Goal: Check status: Check status

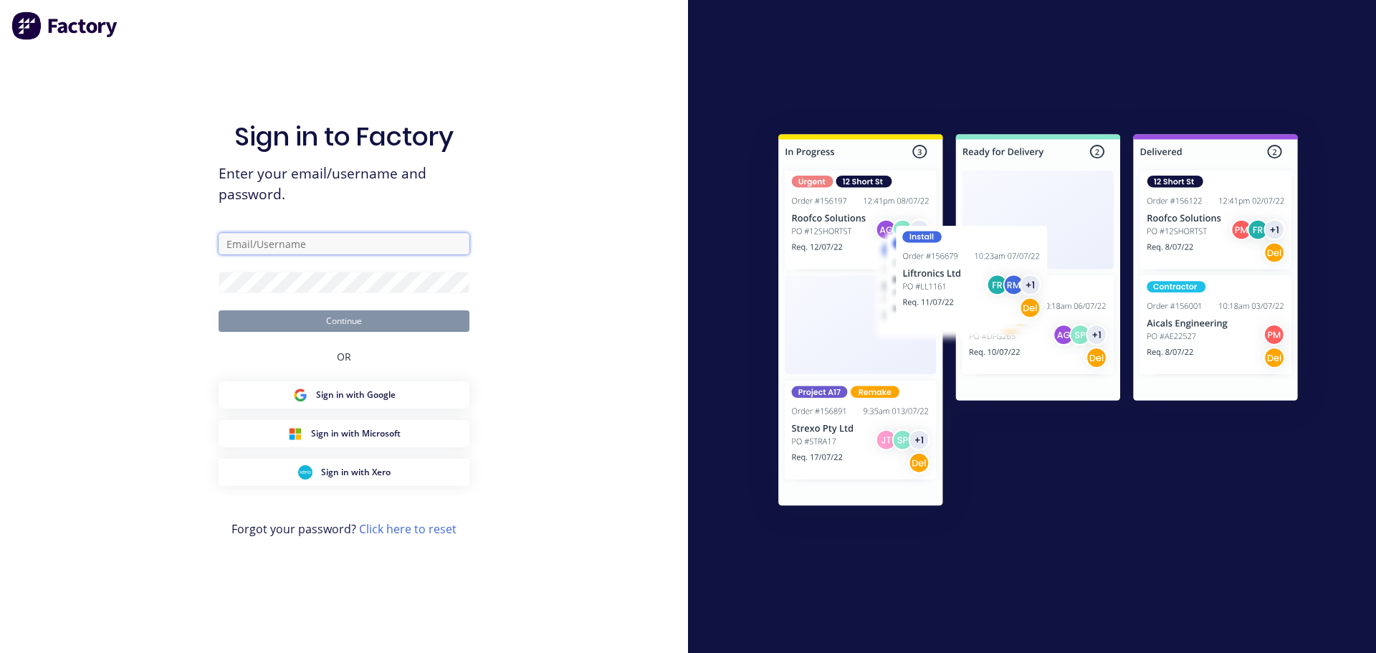
click at [327, 241] on input "text" at bounding box center [344, 243] width 251 height 21
paste input "[EMAIL_ADDRESS][DOMAIN_NAME]"
type input "[EMAIL_ADDRESS][DOMAIN_NAME]"
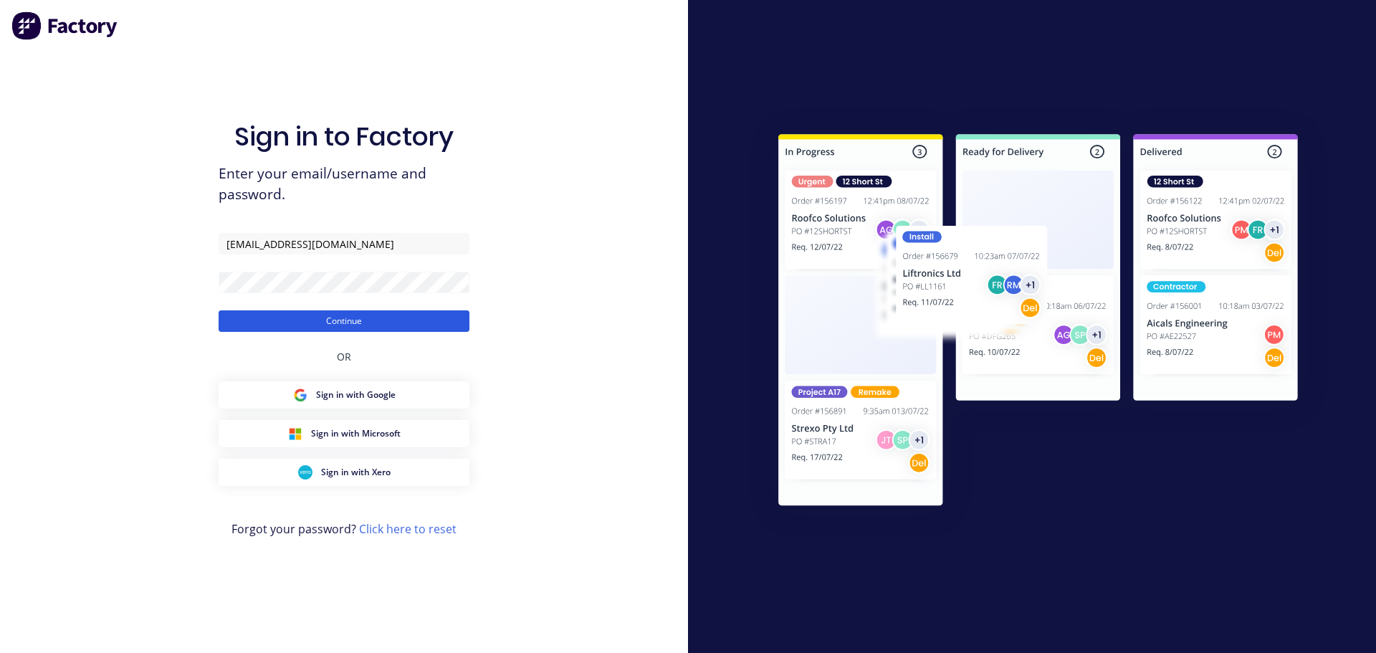
click at [374, 320] on button "Continue" at bounding box center [344, 320] width 251 height 21
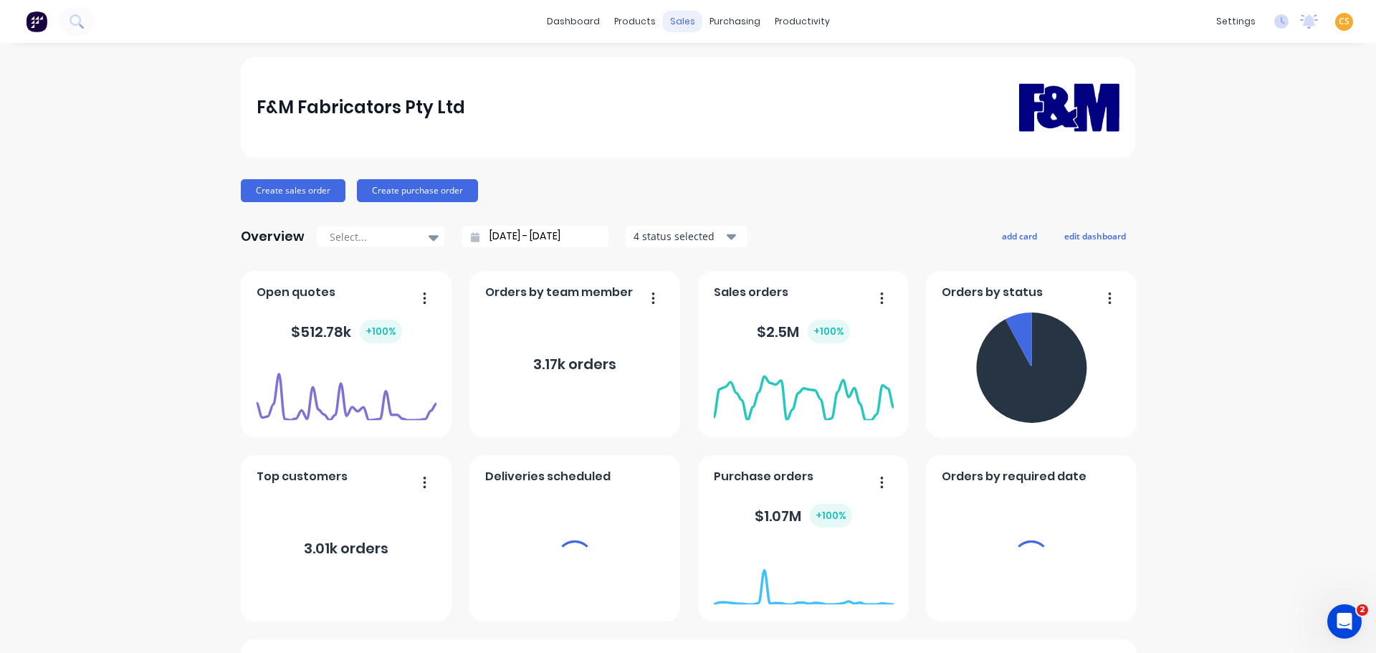
click at [675, 20] on div "sales" at bounding box center [682, 21] width 39 height 21
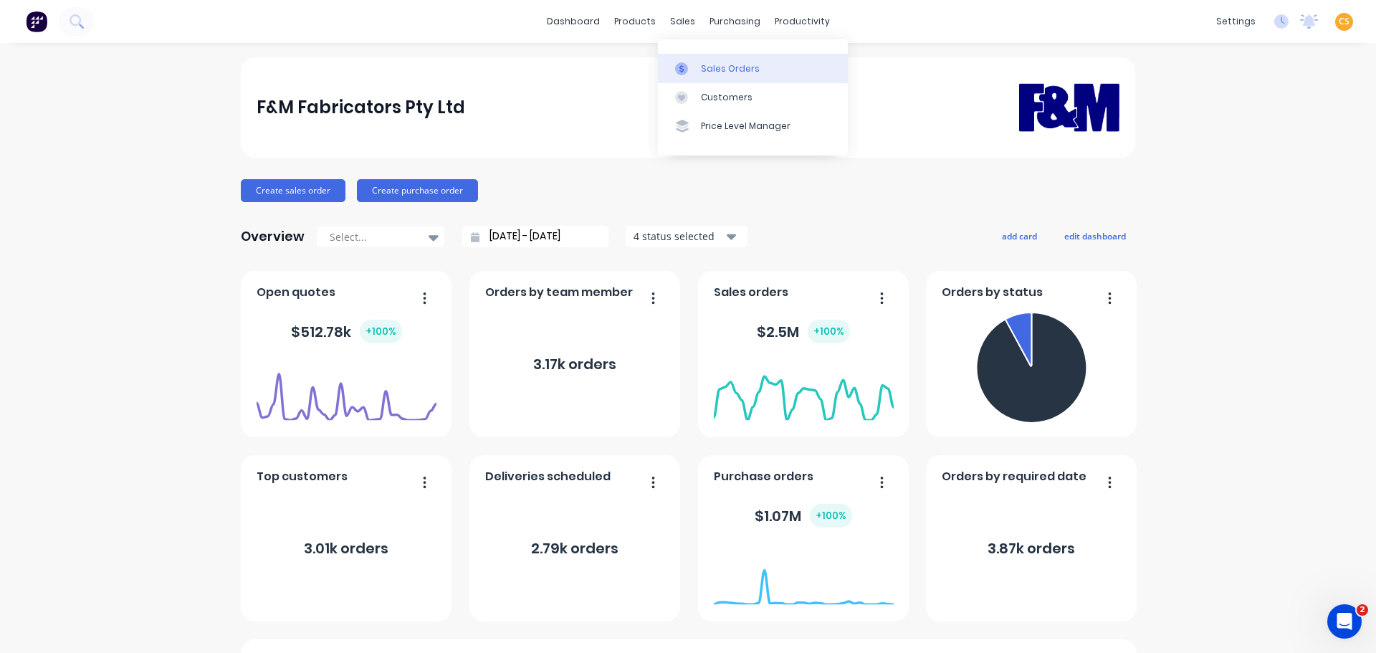
click at [721, 72] on div "Sales Orders" at bounding box center [730, 68] width 59 height 13
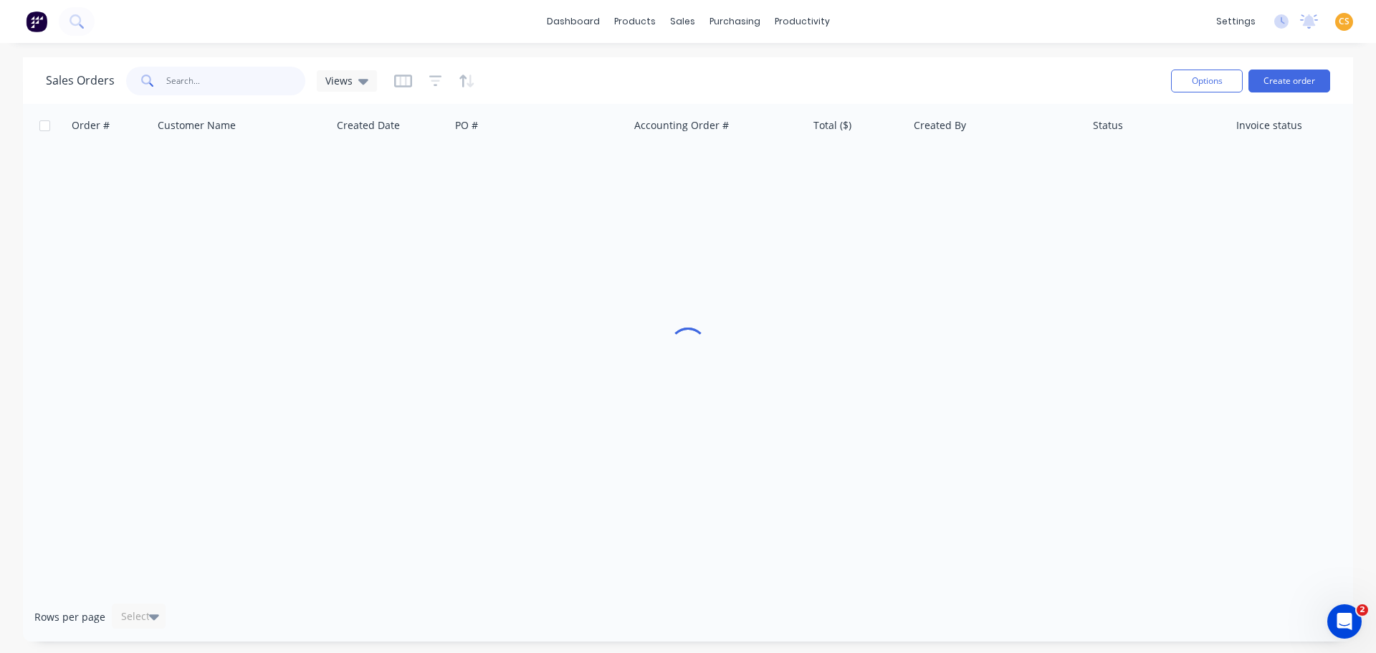
click at [177, 80] on input "text" at bounding box center [236, 81] width 140 height 29
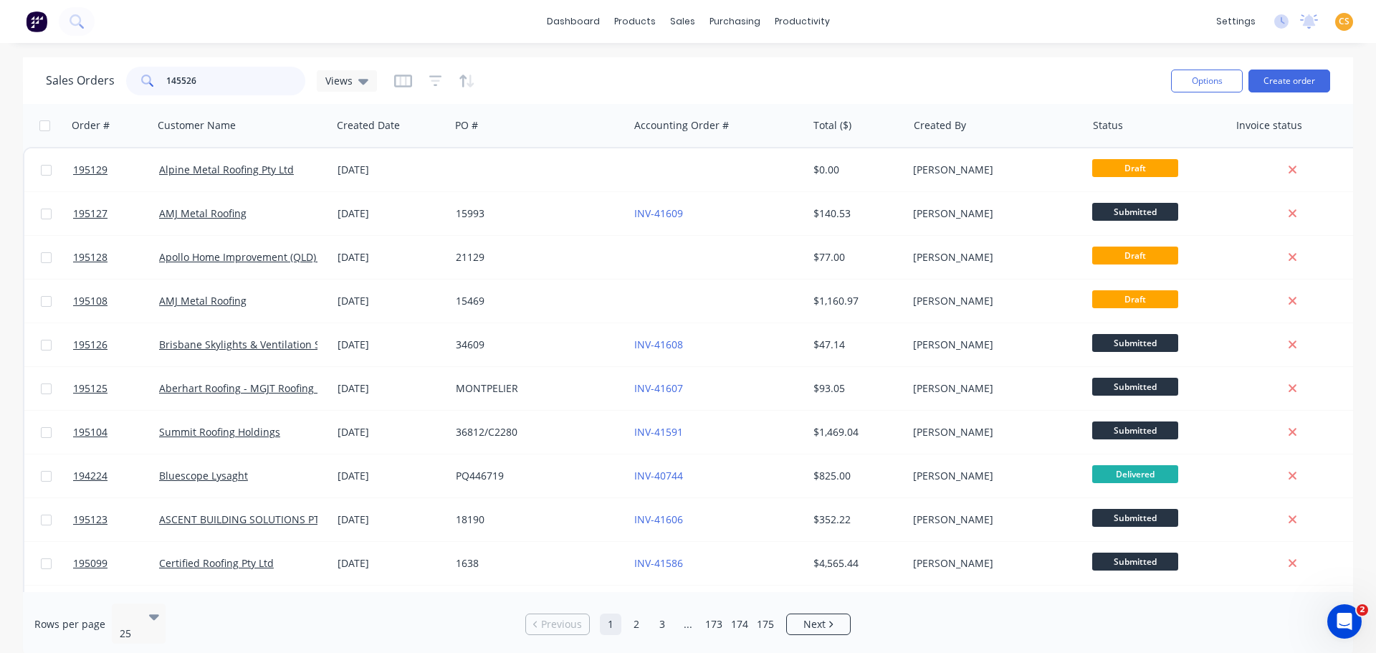
type input "145526"
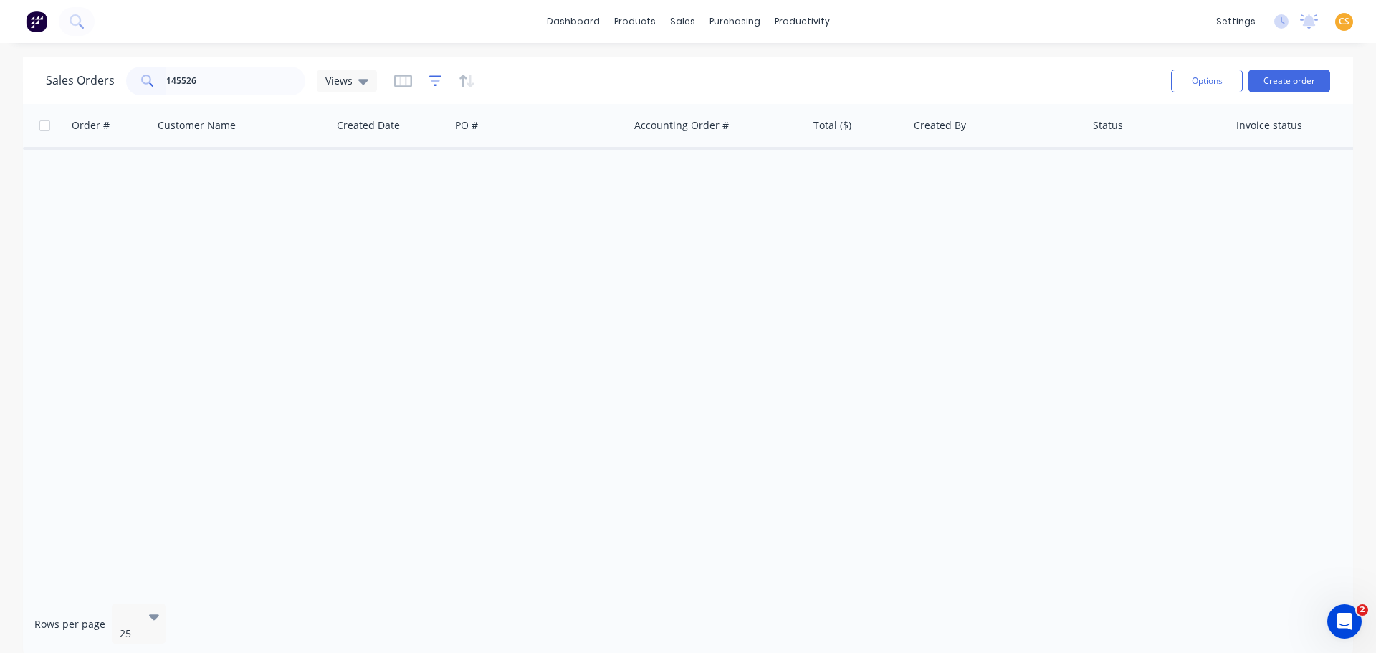
click at [433, 80] on icon "button" at bounding box center [435, 81] width 13 height 14
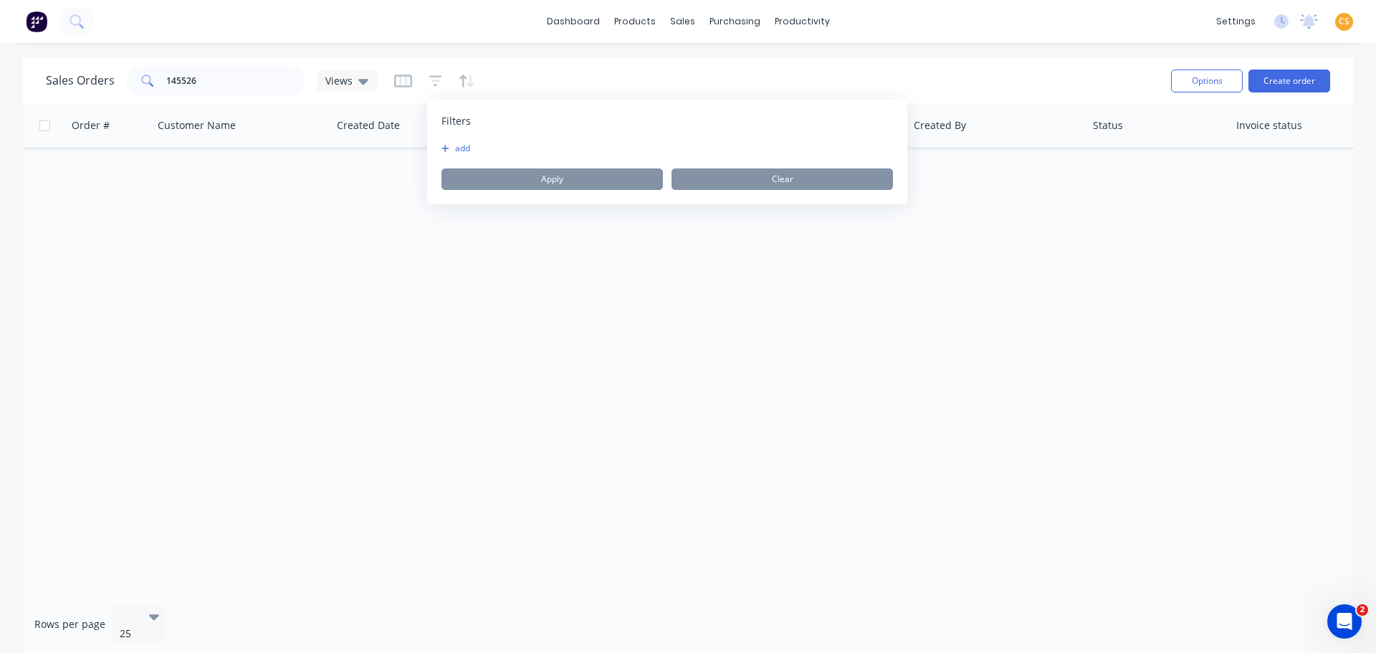
click at [457, 147] on button "add" at bounding box center [459, 148] width 36 height 11
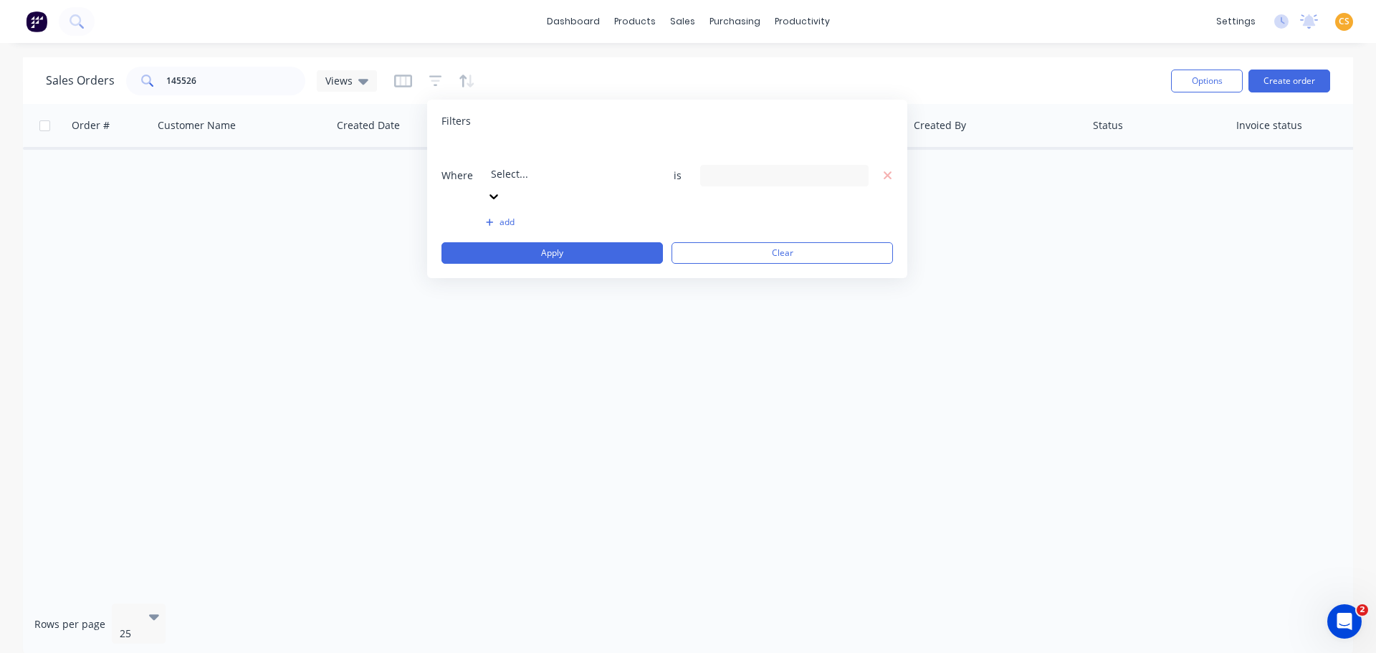
click at [574, 155] on div at bounding box center [594, 154] width 206 height 18
type input "st"
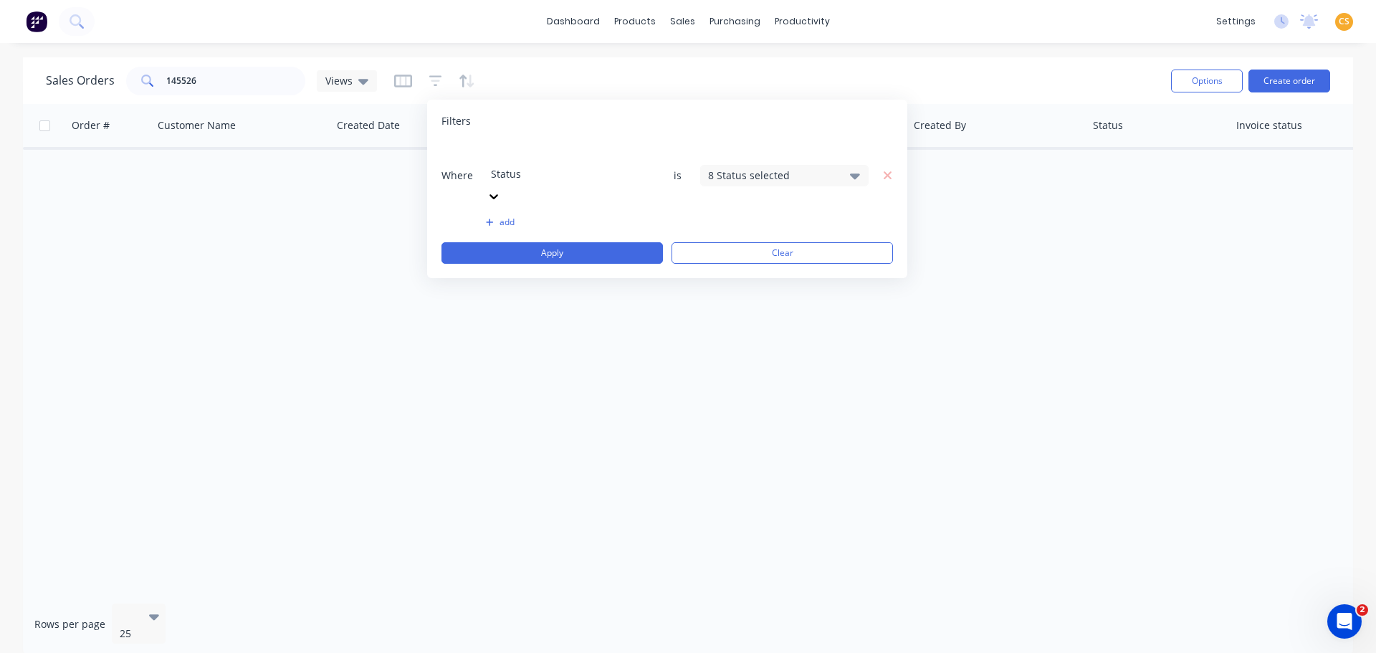
click at [749, 168] on div "8 Status selected" at bounding box center [773, 175] width 130 height 15
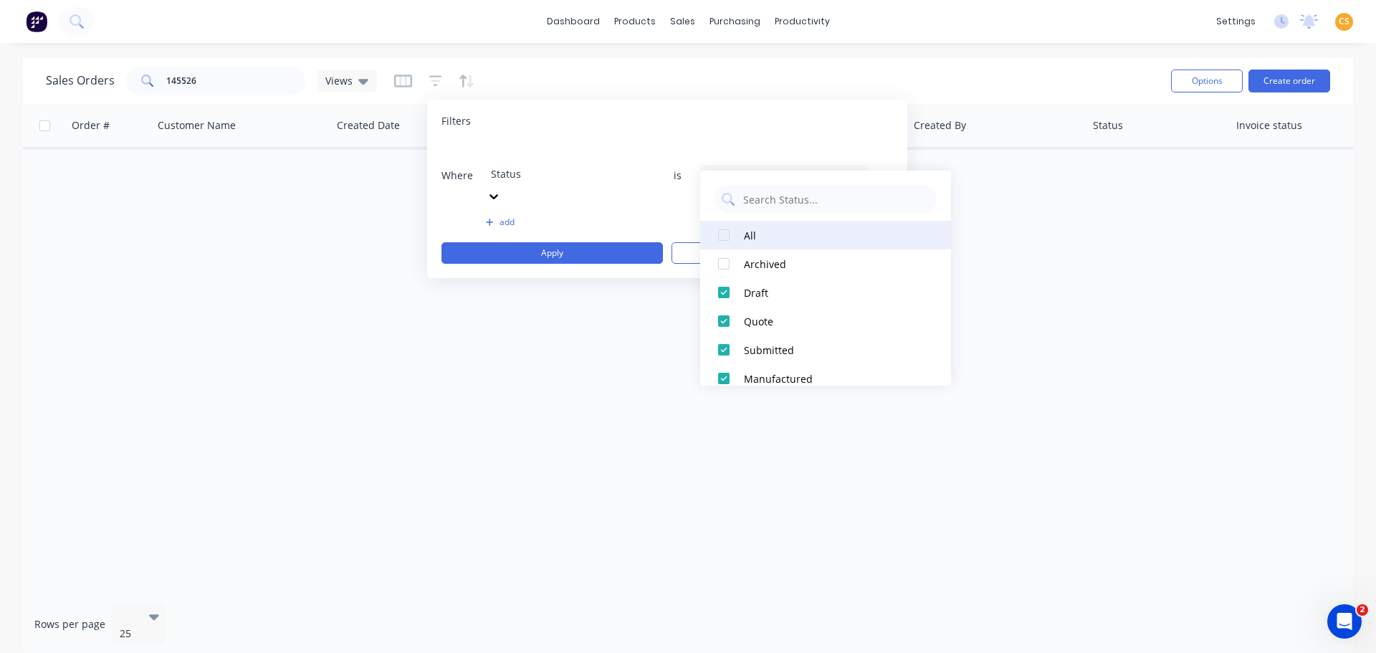
click at [724, 234] on div at bounding box center [723, 235] width 29 height 29
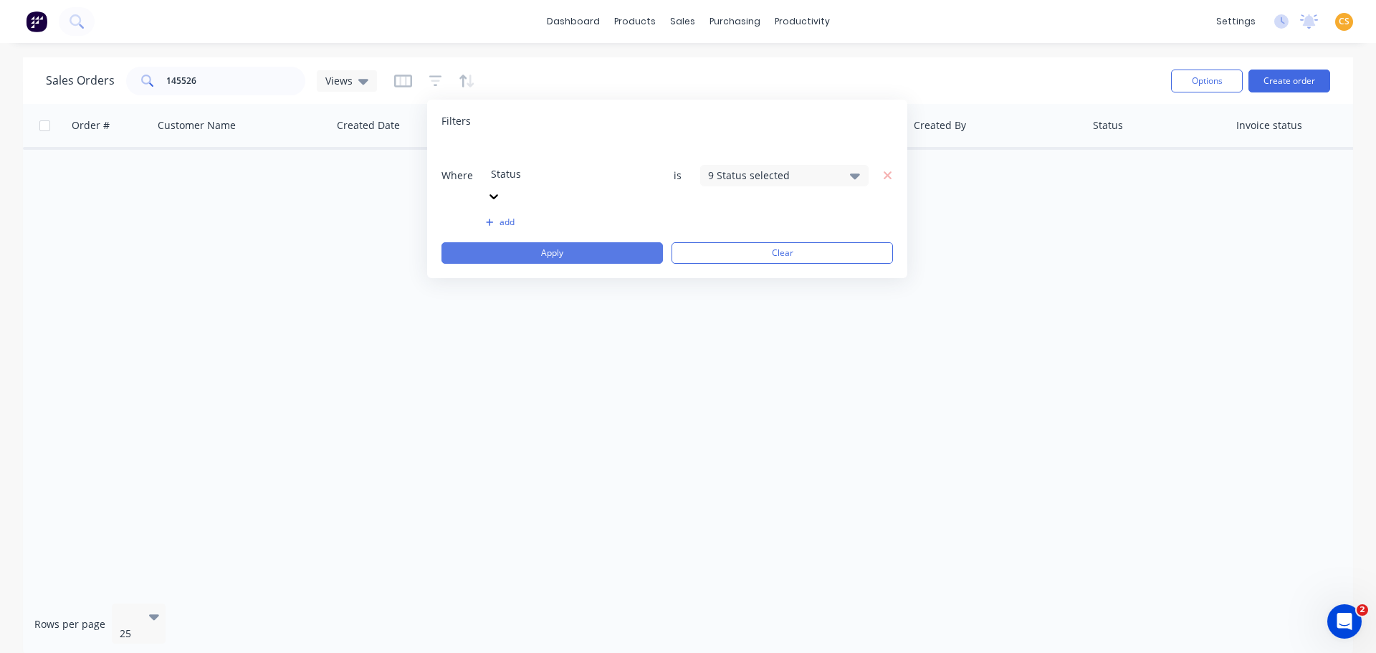
click at [582, 242] on button "Apply" at bounding box center [551, 252] width 221 height 21
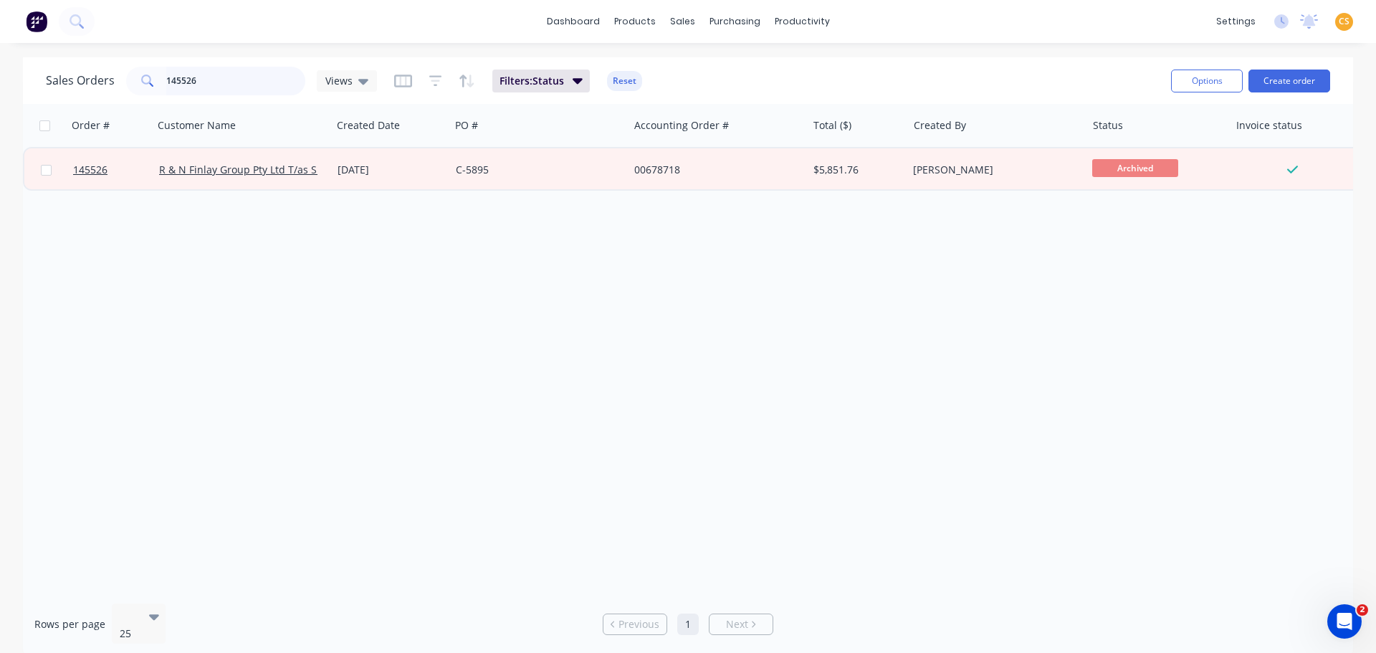
click at [168, 82] on input "145526" at bounding box center [236, 81] width 140 height 29
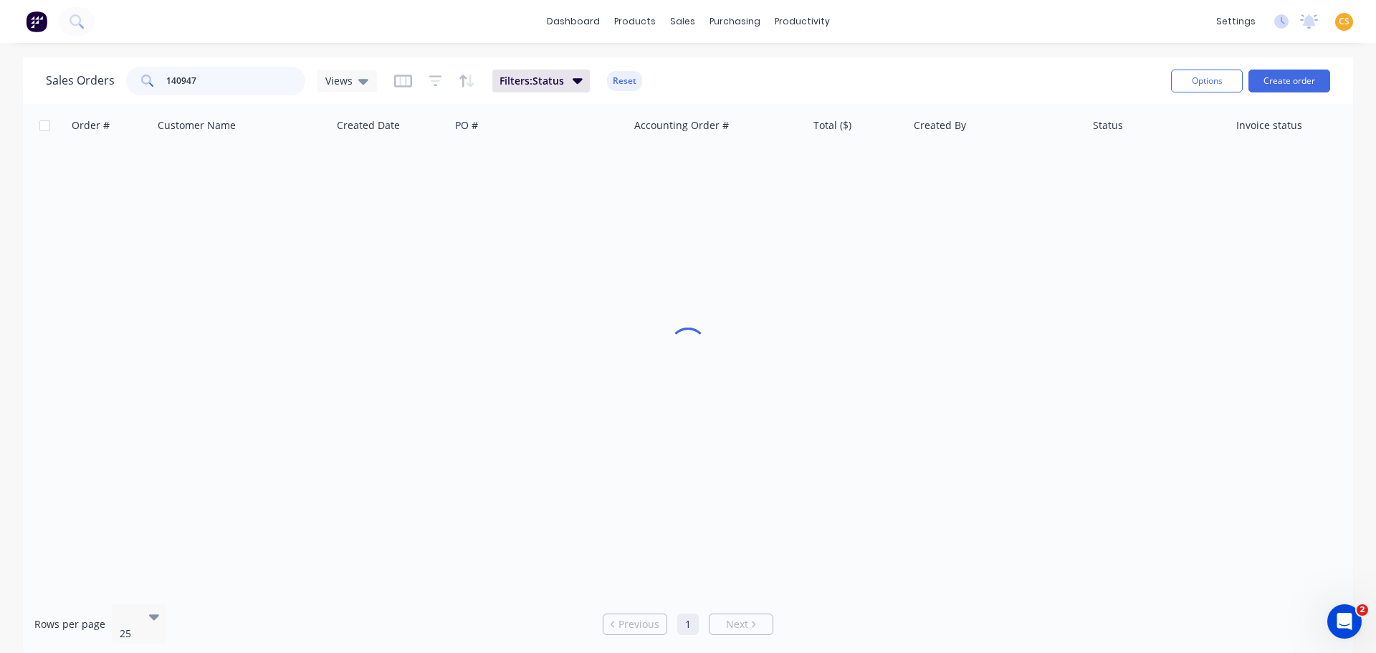
type input "140947"
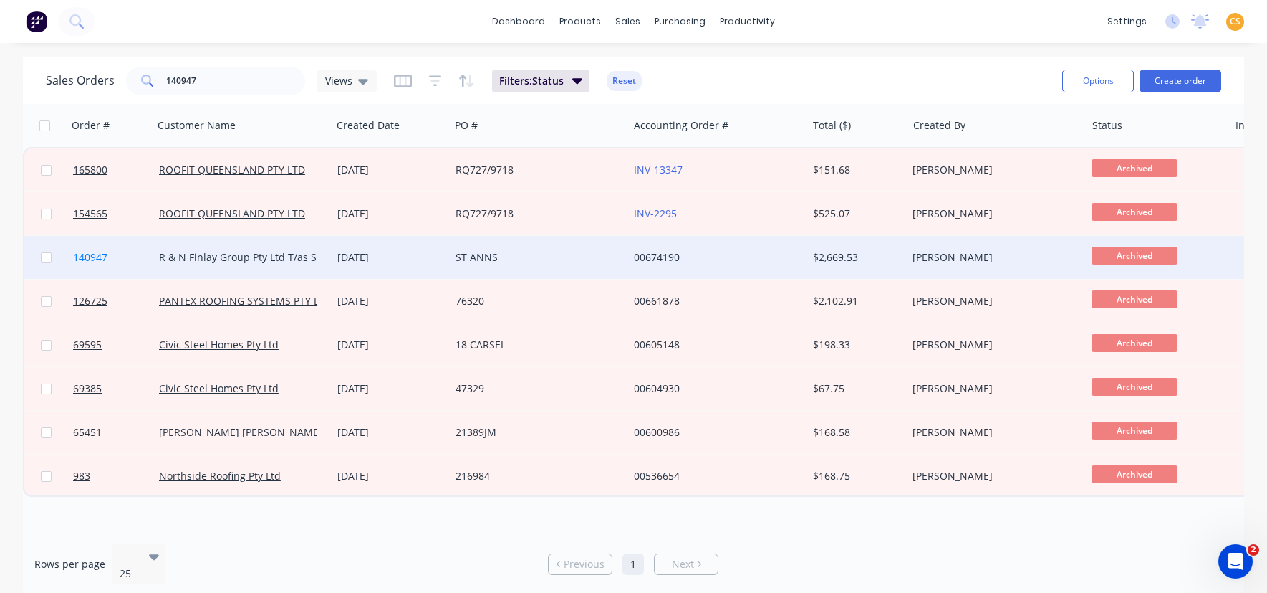
click at [118, 255] on link "140947" at bounding box center [116, 257] width 86 height 43
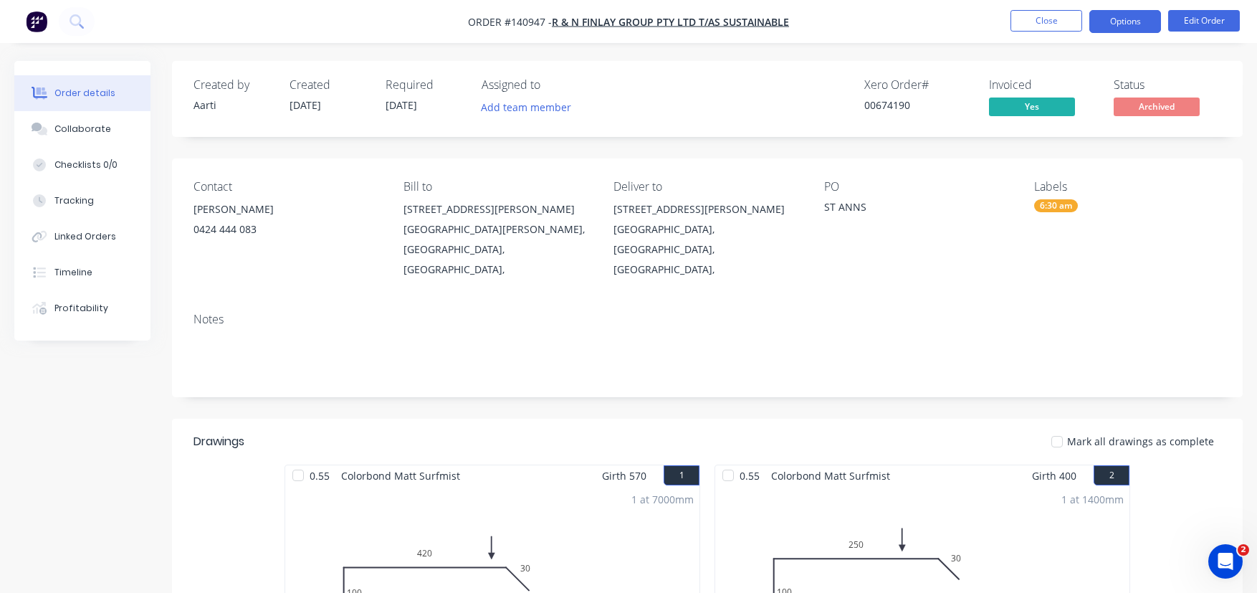
click at [1108, 18] on button "Options" at bounding box center [1125, 21] width 72 height 23
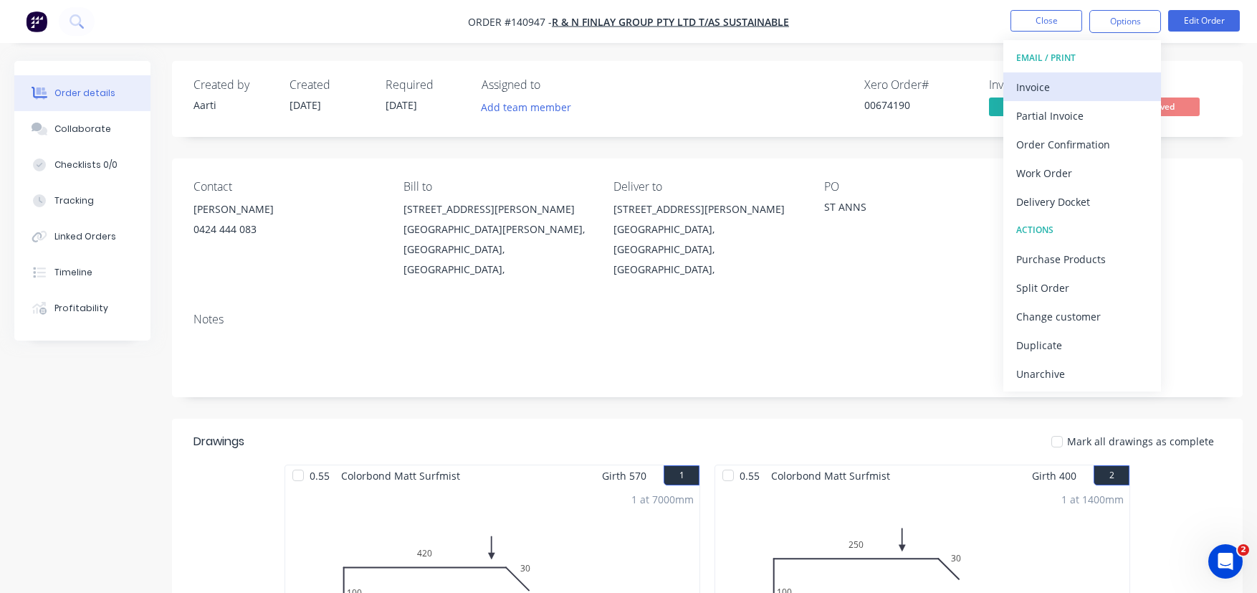
click at [1055, 90] on div "Invoice" at bounding box center [1082, 87] width 132 height 21
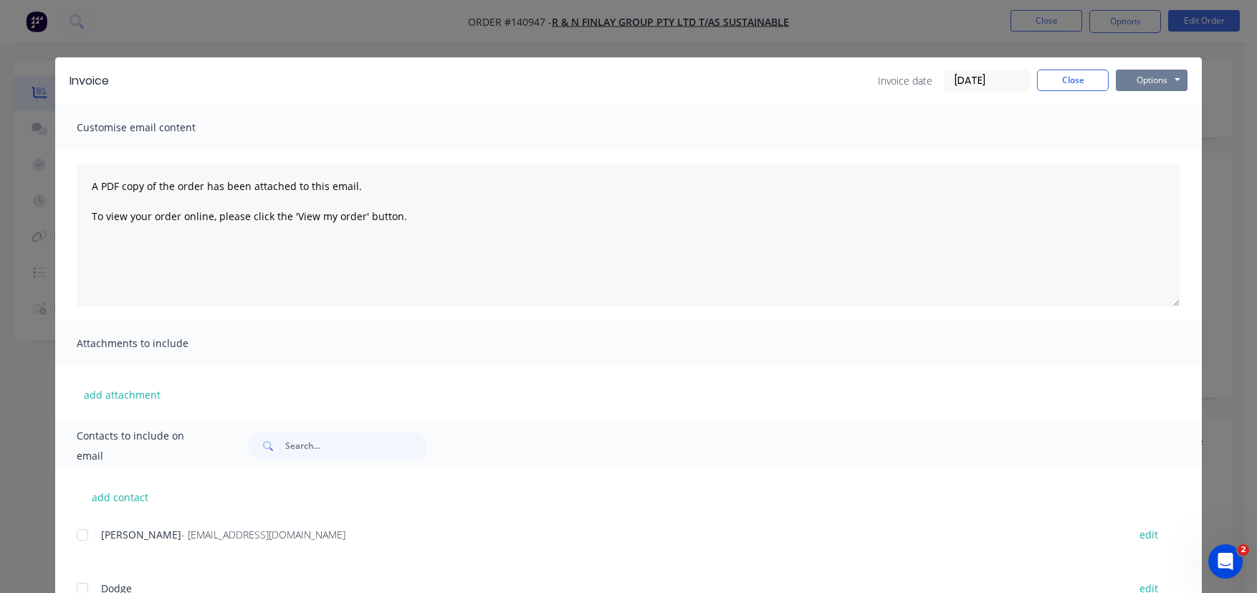
click at [1141, 79] on button "Options" at bounding box center [1152, 79] width 72 height 21
click at [1149, 109] on button "Preview" at bounding box center [1162, 106] width 92 height 24
click at [1064, 83] on button "Close" at bounding box center [1073, 79] width 72 height 21
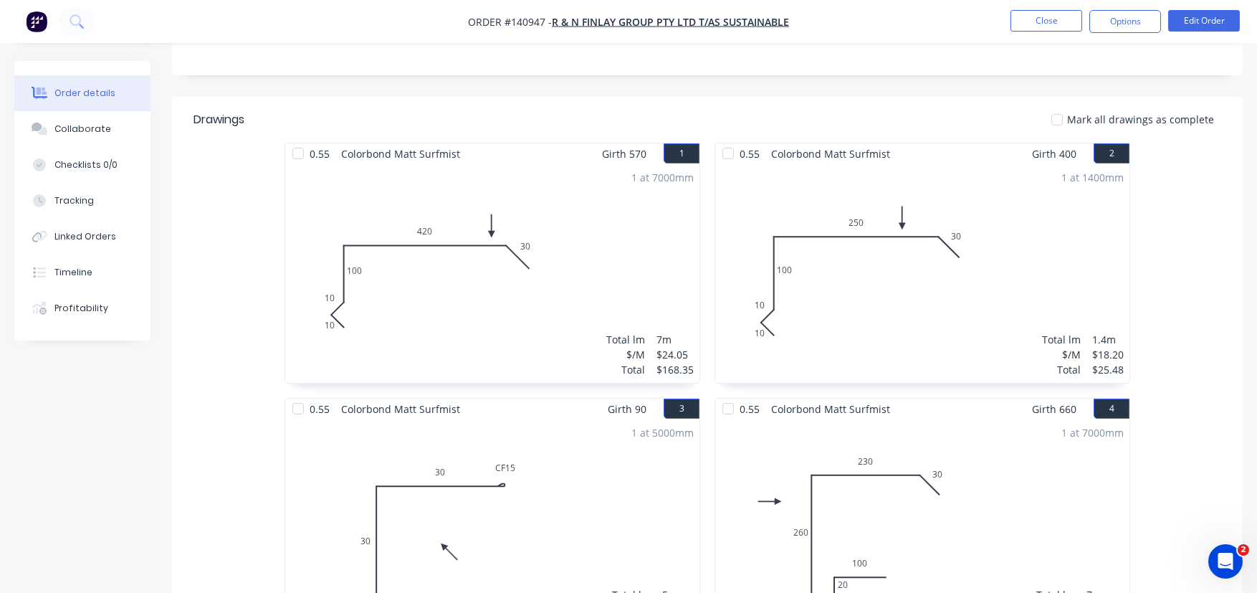
scroll to position [215, 0]
